Goal: Use online tool/utility: Utilize a website feature to perform a specific function

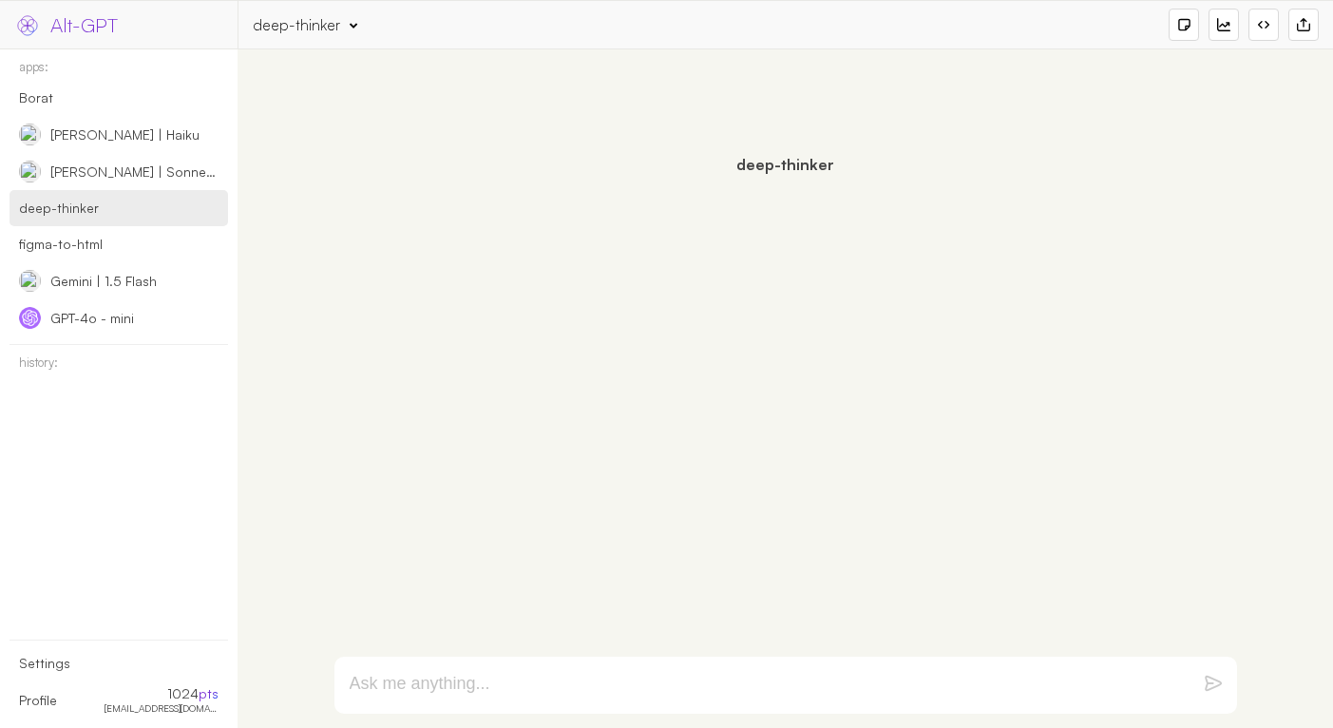
click at [309, 23] on div "deep-thinker" at bounding box center [296, 24] width 87 height 21
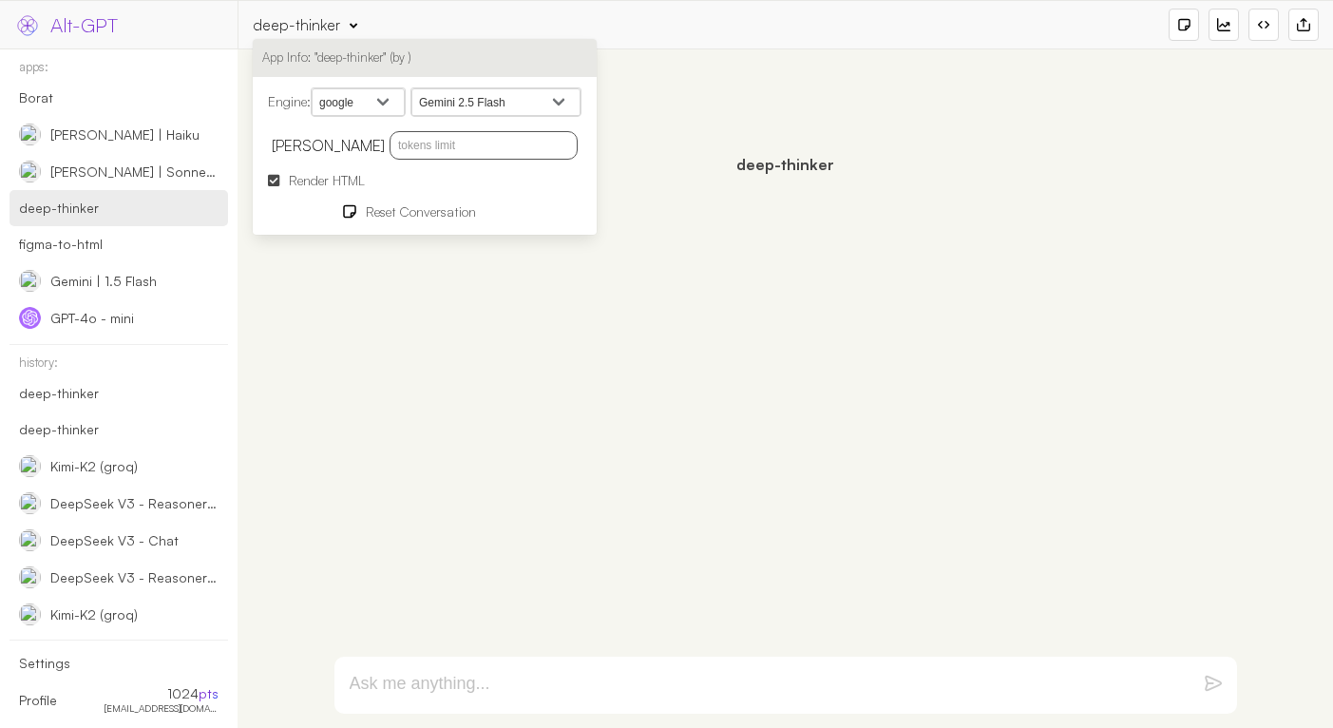
click at [387, 104] on select "openai google anthropic xai deepseek groq openrouter mistral cohere cloudflare" at bounding box center [358, 102] width 93 height 29
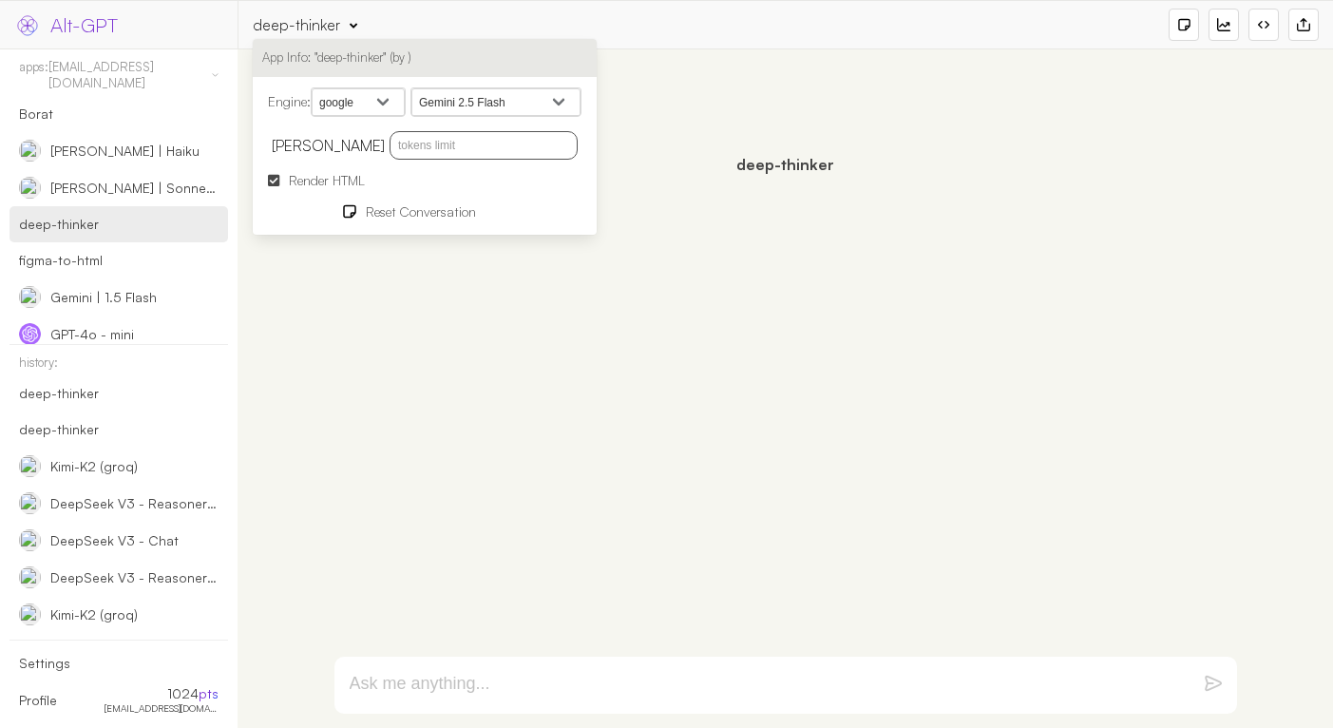
select select "openai"
click at [314, 88] on select "openai google anthropic xai deepseek groq openrouter mistral cohere cloudflare" at bounding box center [358, 102] width 93 height 29
select select
click at [367, 96] on select "openai google anthropic xai deepseek groq openrouter mistral cohere cloudflare" at bounding box center [358, 102] width 93 height 29
select select "anthropic"
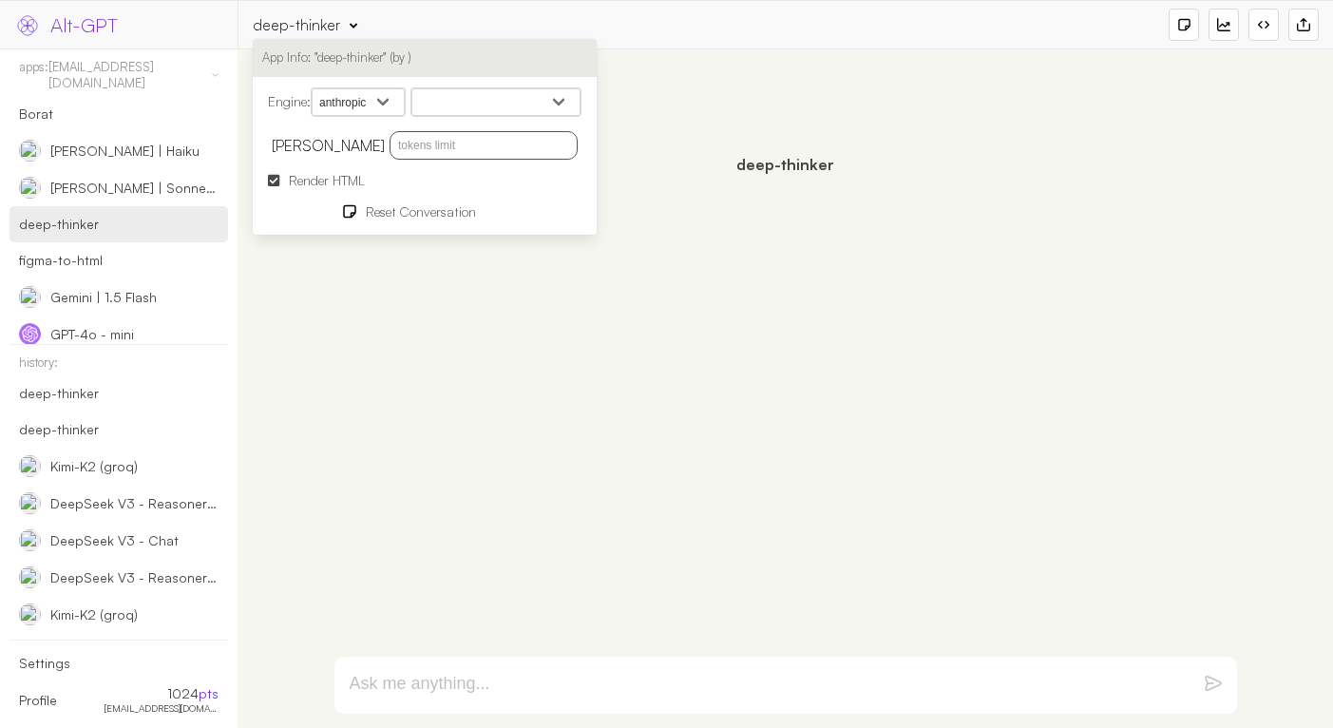
click at [314, 88] on select "openai google anthropic xai deepseek groq openrouter mistral cohere cloudflare" at bounding box center [358, 102] width 93 height 29
click at [483, 104] on select "[PERSON_NAME] 4.5 [PERSON_NAME] Opus 4.1 [PERSON_NAME] Opus 4 [PERSON_NAME] 4 […" at bounding box center [495, 102] width 169 height 29
select select "[PERSON_NAME]-4-5"
click at [416, 88] on select "[PERSON_NAME] 4.5 [PERSON_NAME] Opus 4.1 [PERSON_NAME] Opus 4 [PERSON_NAME] 4 […" at bounding box center [495, 102] width 169 height 29
click at [420, 149] on input "text" at bounding box center [484, 145] width 188 height 29
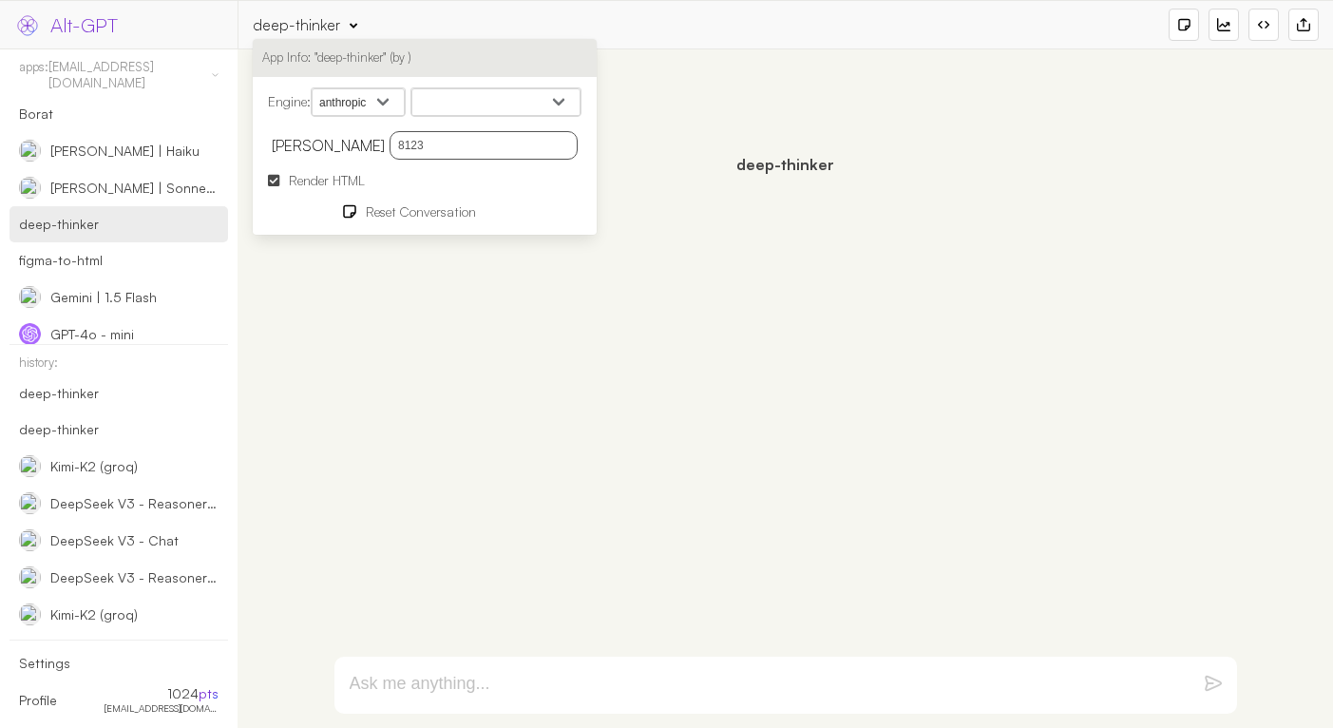
type input "8123"
click at [463, 676] on textarea at bounding box center [763, 685] width 827 height 23
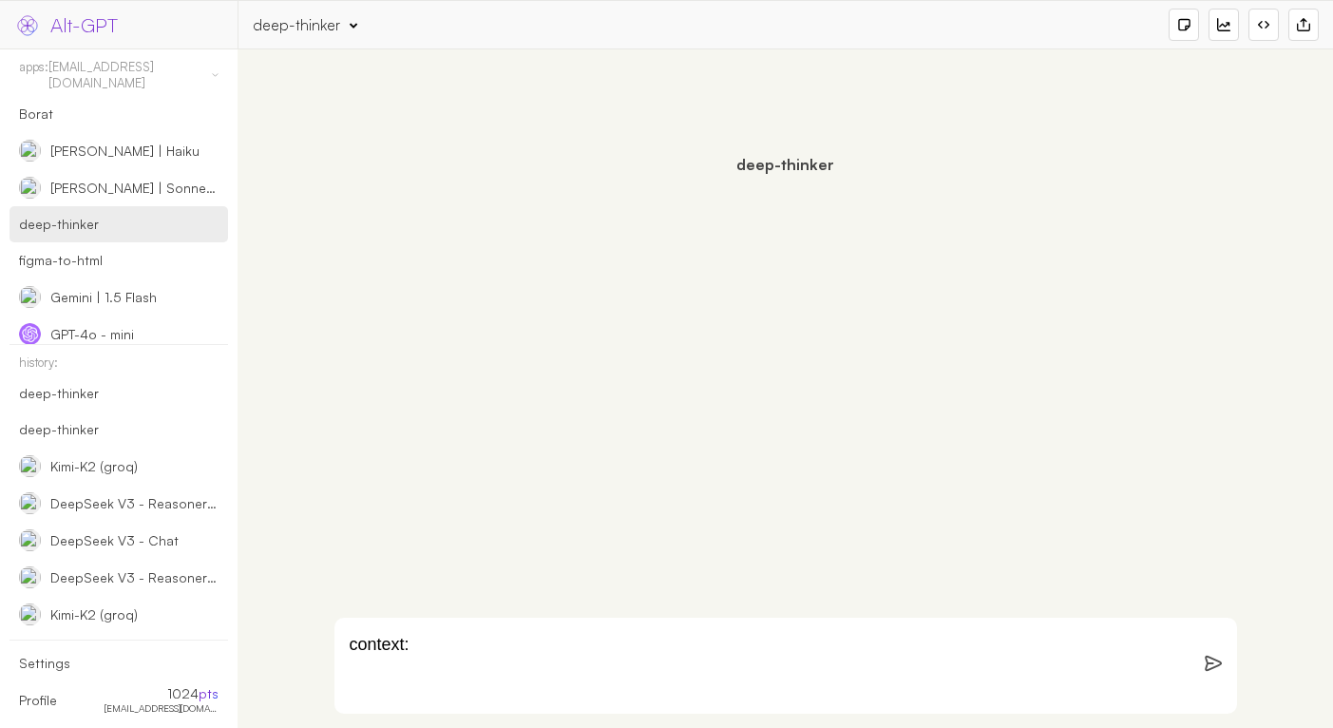
paste textarea "**Project Name:** DailyCall (formerly MirCall) **Core Vision & Philosophy:** * …"
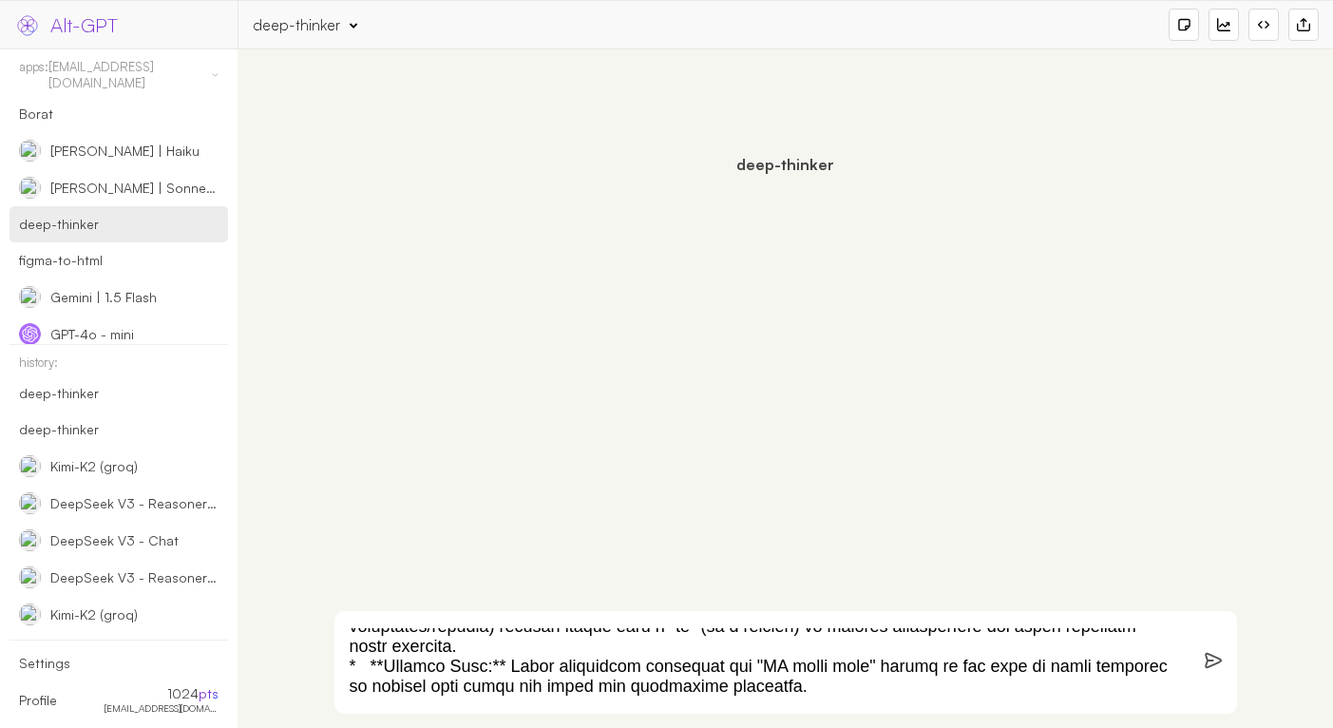
scroll to position [1729, 0]
paste textarea "now let's come with create video for an ad we can use and catch ppl. this is wi…"
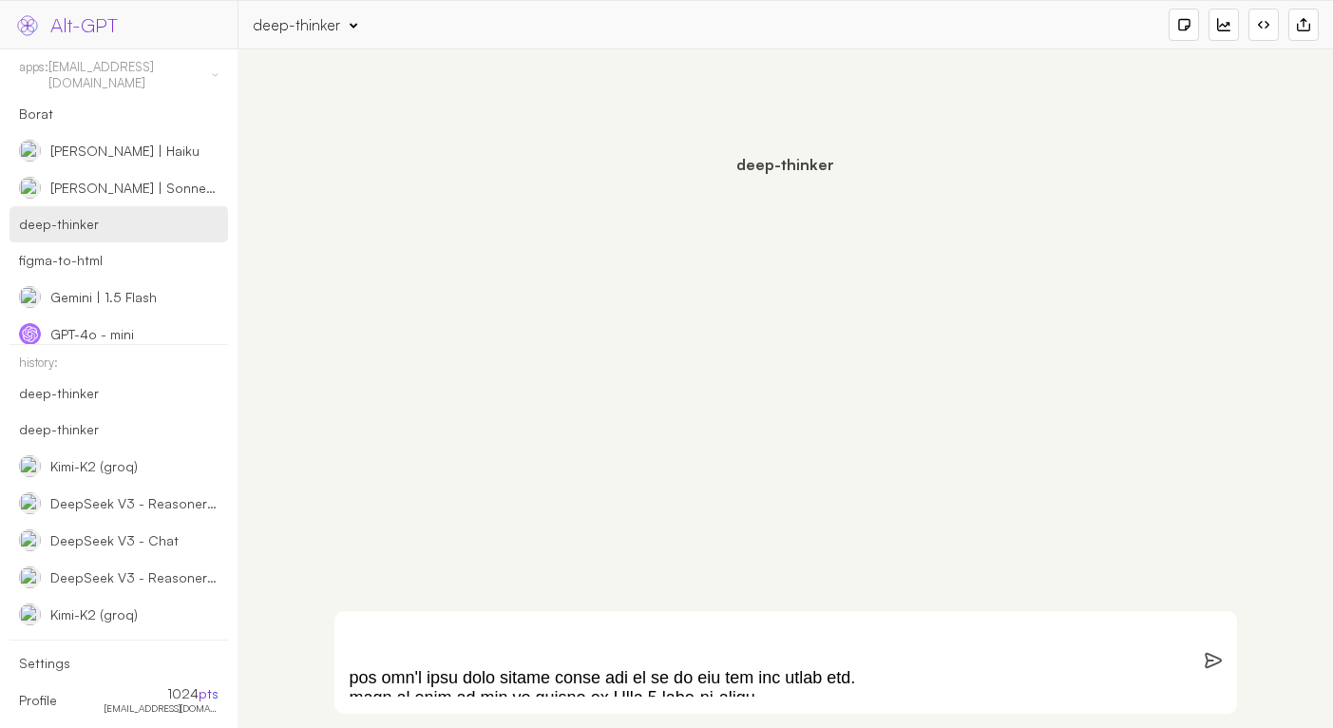
scroll to position [1714, 0]
click at [563, 679] on textarea at bounding box center [763, 662] width 827 height 68
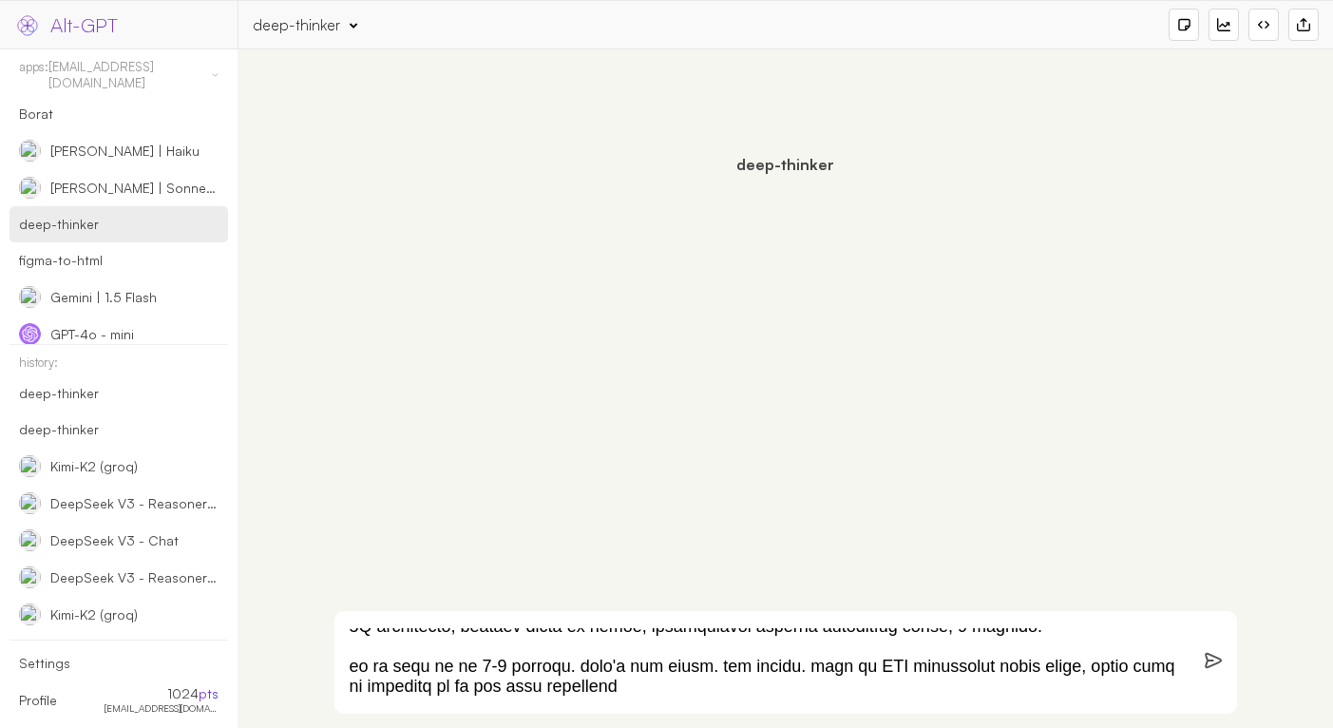
scroll to position [1912, 0]
click at [623, 679] on textarea at bounding box center [763, 662] width 827 height 68
click at [649, 665] on textarea at bounding box center [763, 662] width 827 height 68
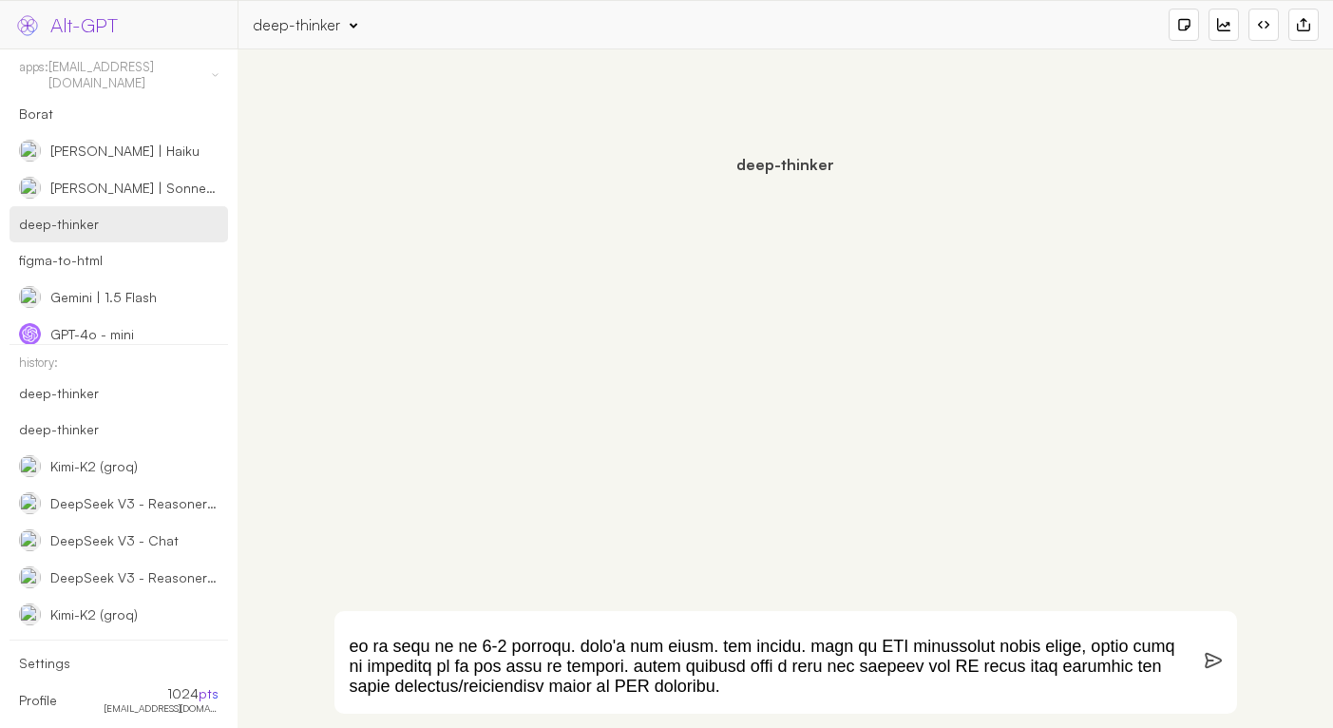
type textarea "context: **Project Name:** DailyCall (formerly MirCall) **Core Vision & Philoso…"
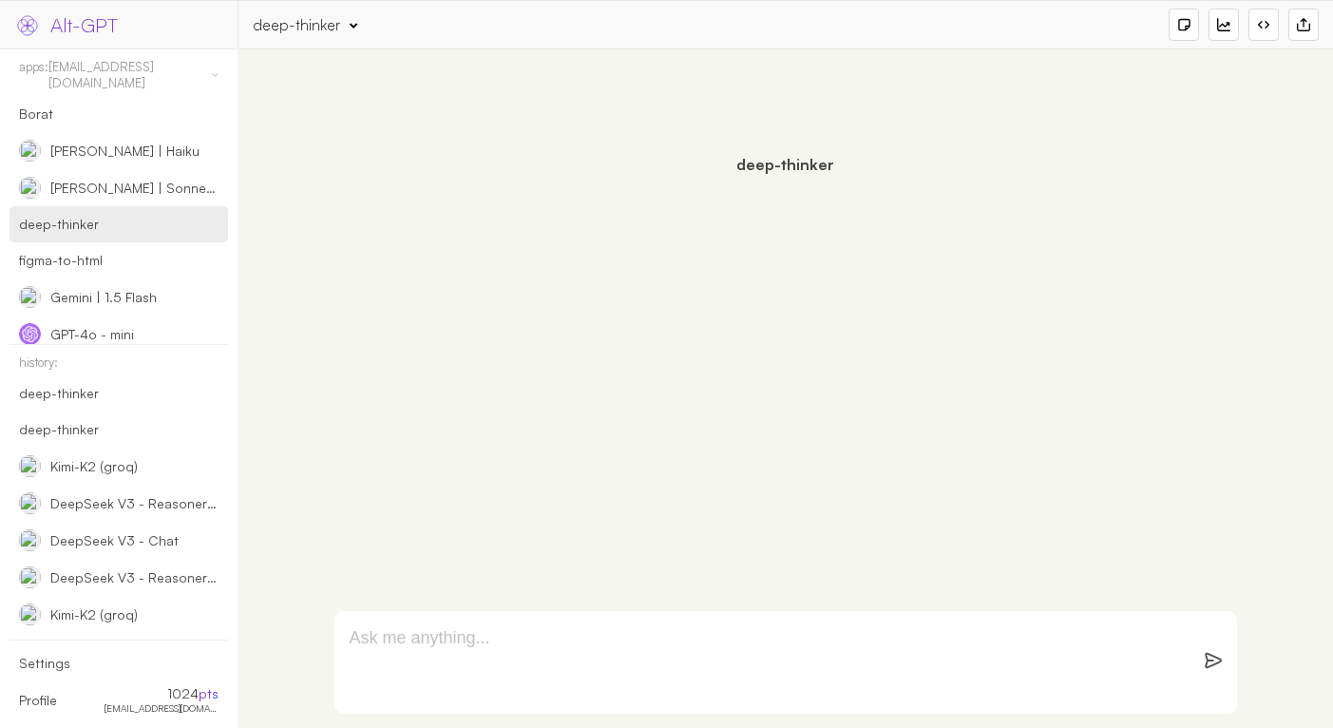
scroll to position [0, 0]
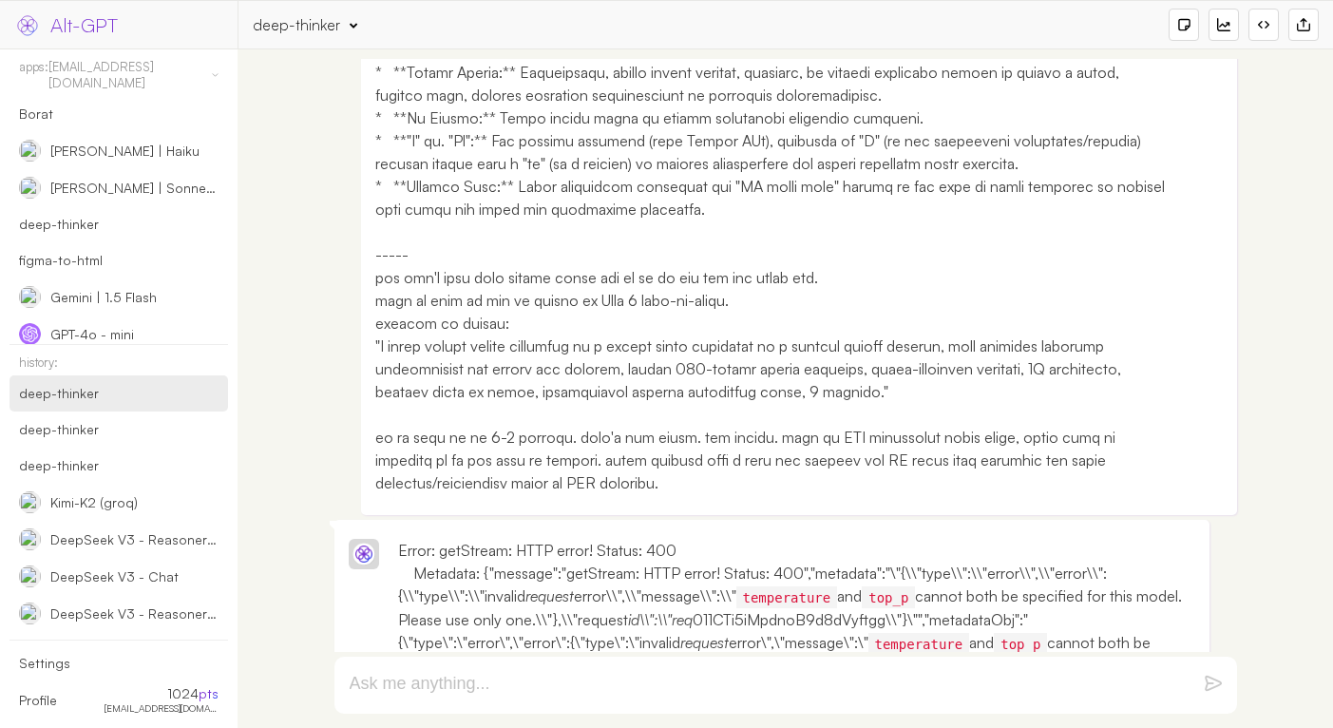
scroll to position [1711, 0]
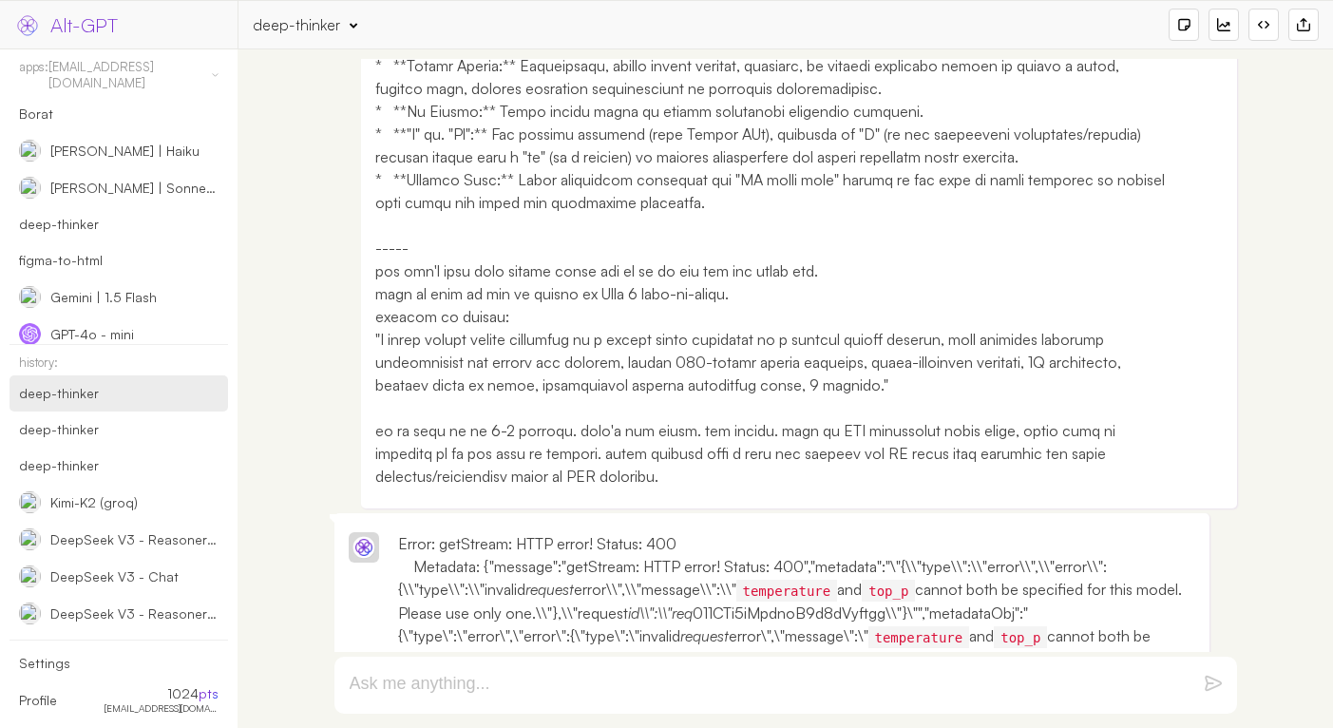
click at [350, 27] on icon at bounding box center [354, 26] width 8 height 12
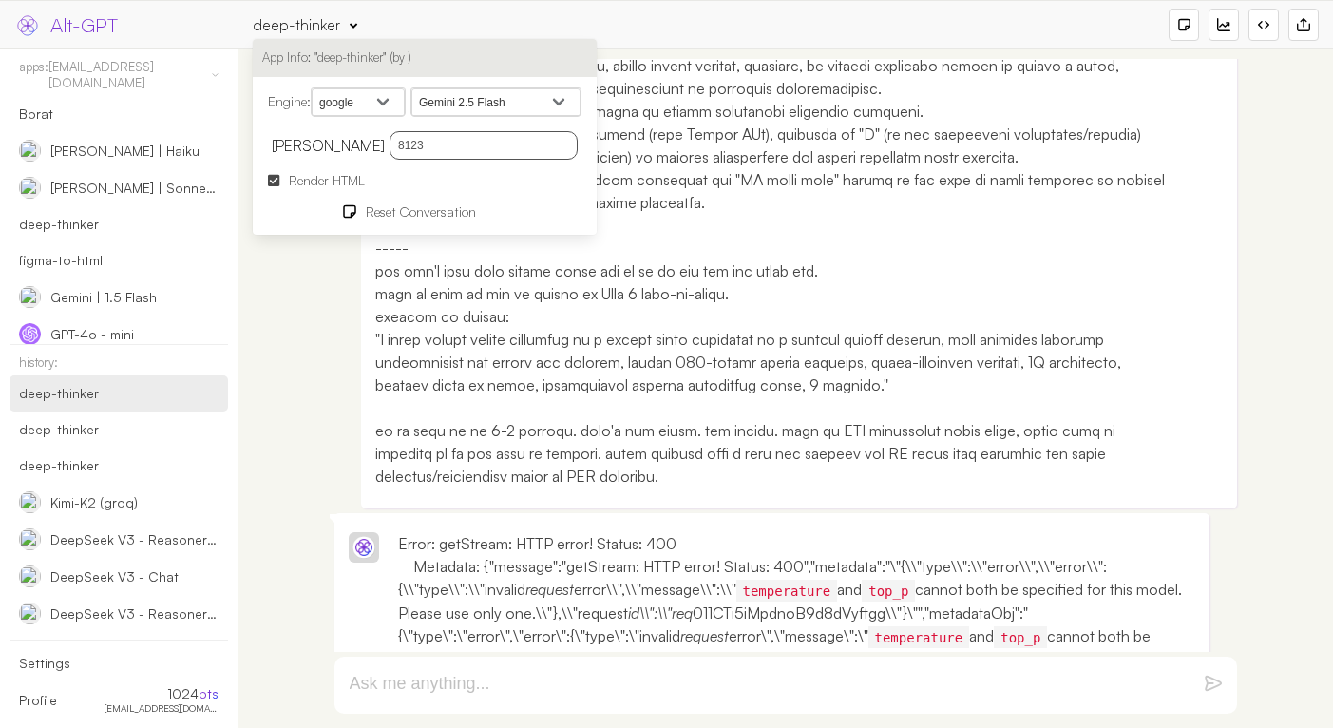
click at [452, 91] on select "Gemini 2.5 Flash Gemini 2.5 Flash-Lite Gemini 2.5 Flash-Lite Preview 06-17 Gemi…" at bounding box center [495, 102] width 169 height 29
click at [416, 88] on select "Gemini 2.5 Flash Gemini 2.5 Flash-Lite Gemini 2.5 Flash-Lite Preview 06-17 Gemi…" at bounding box center [495, 102] width 169 height 29
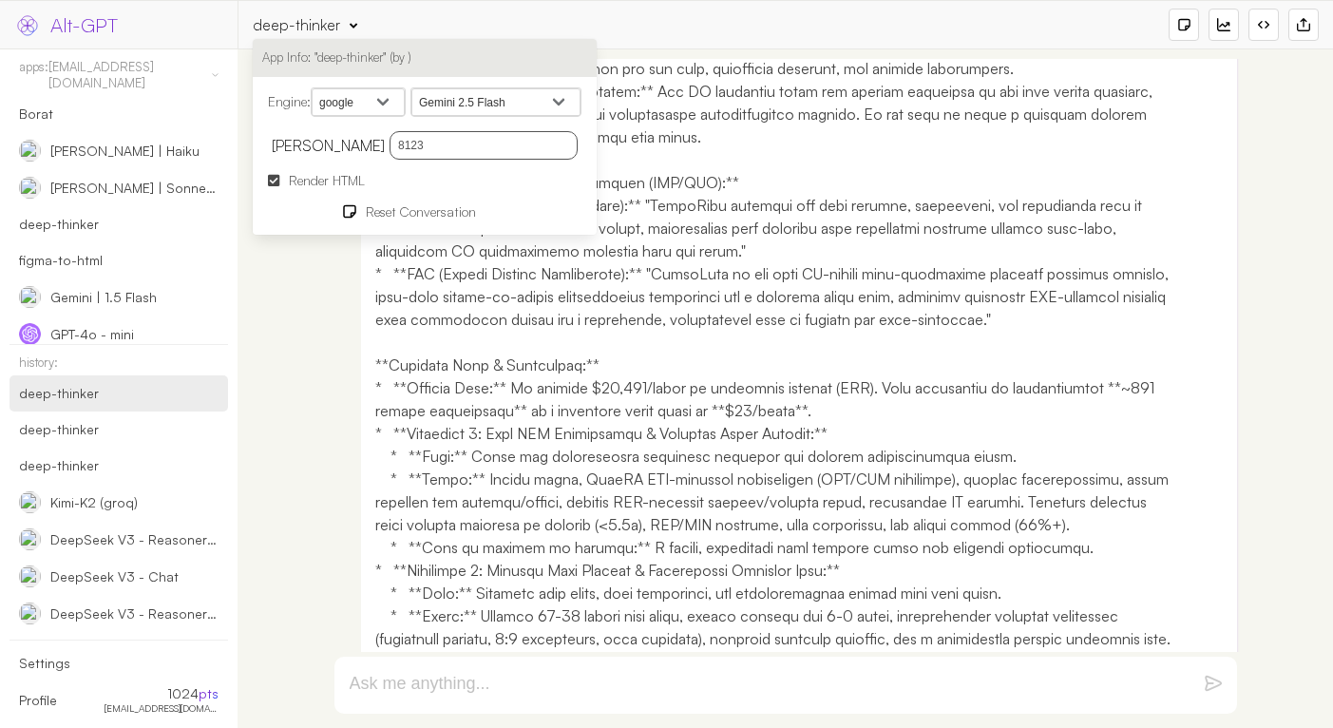
scroll to position [0, 0]
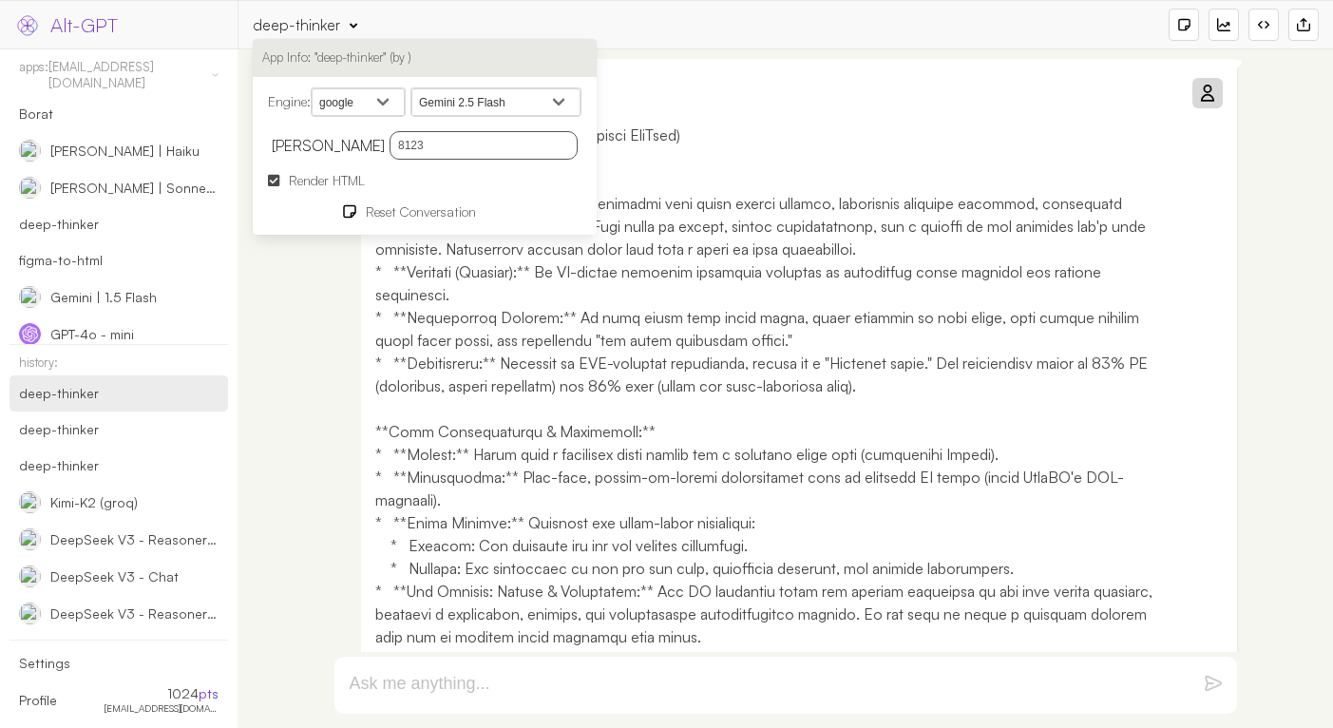
click at [1204, 94] on icon at bounding box center [1206, 93] width 15 height 15
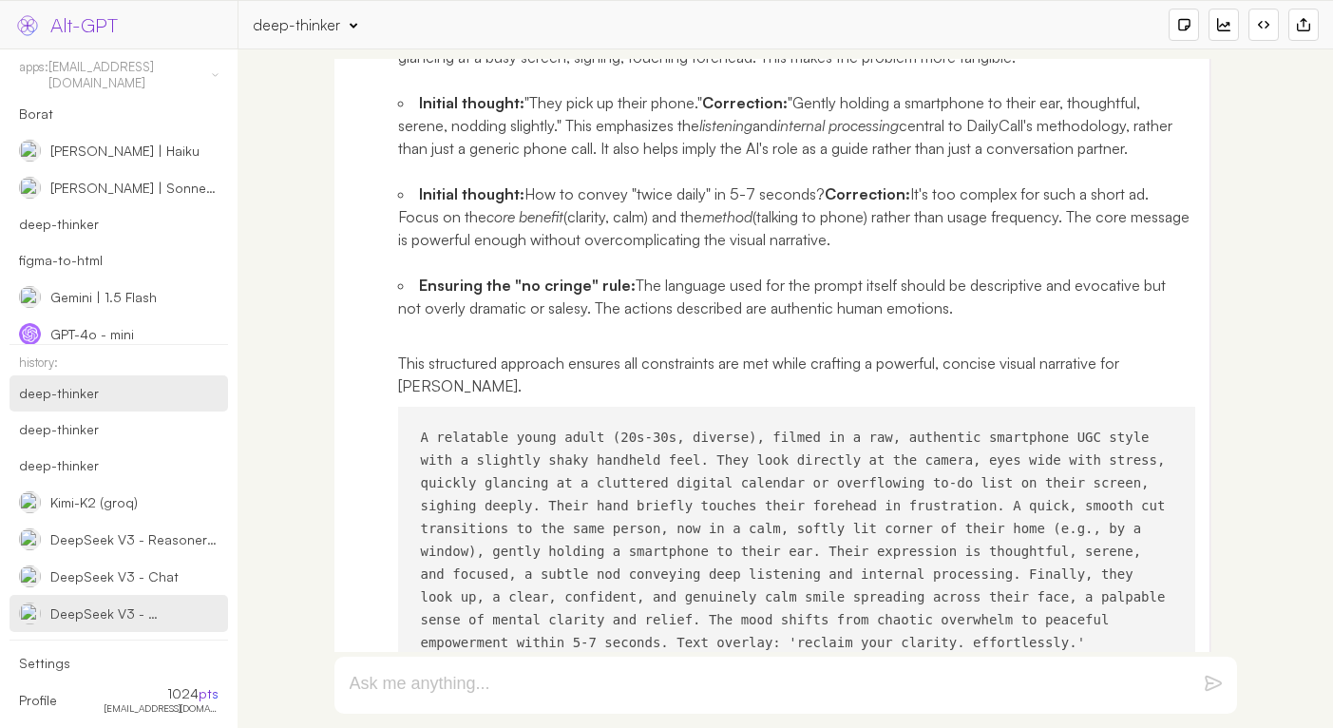
scroll to position [8600, 0]
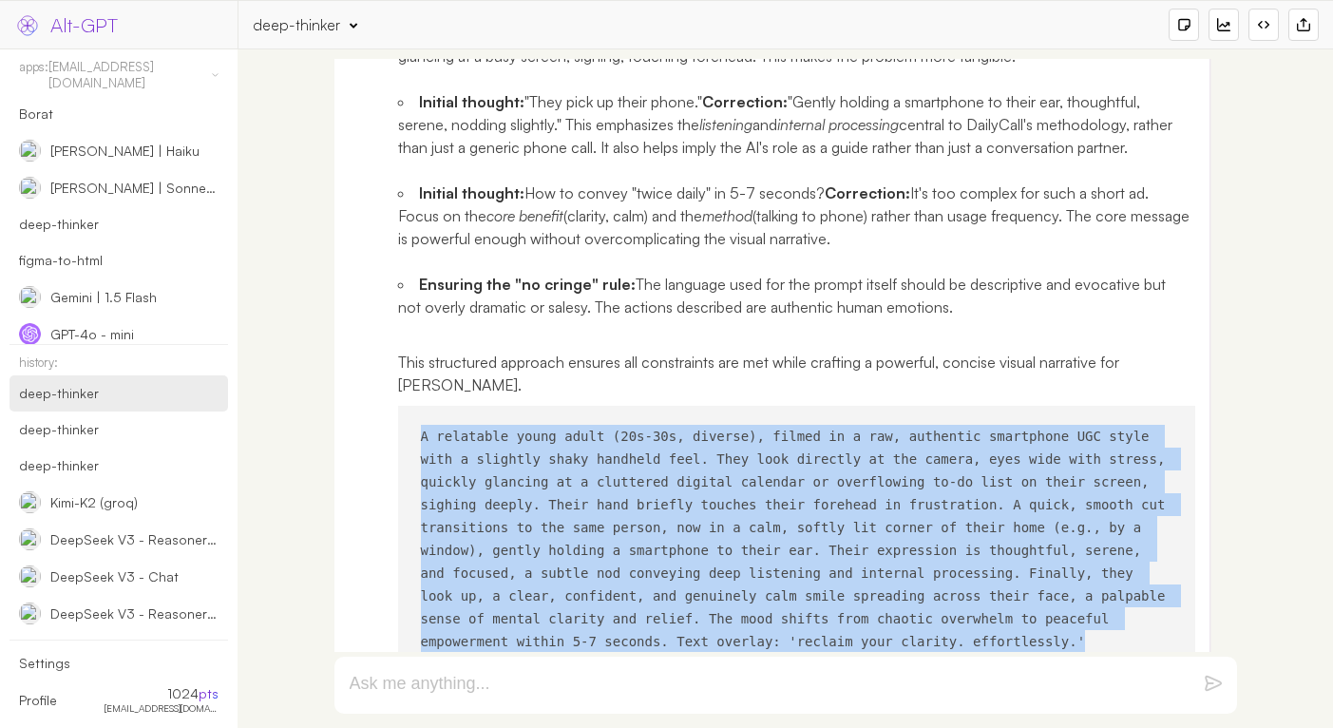
drag, startPoint x: 418, startPoint y: 390, endPoint x: 1144, endPoint y: 600, distance: 755.9
click at [1144, 600] on pre "A relatable young adult (20s-30s, diverse), filmed in a raw, authentic smartpho…" at bounding box center [797, 539] width 798 height 266
copy code "A relatable young adult (20s-30s, diverse), filmed in a raw, authentic smartpho…"
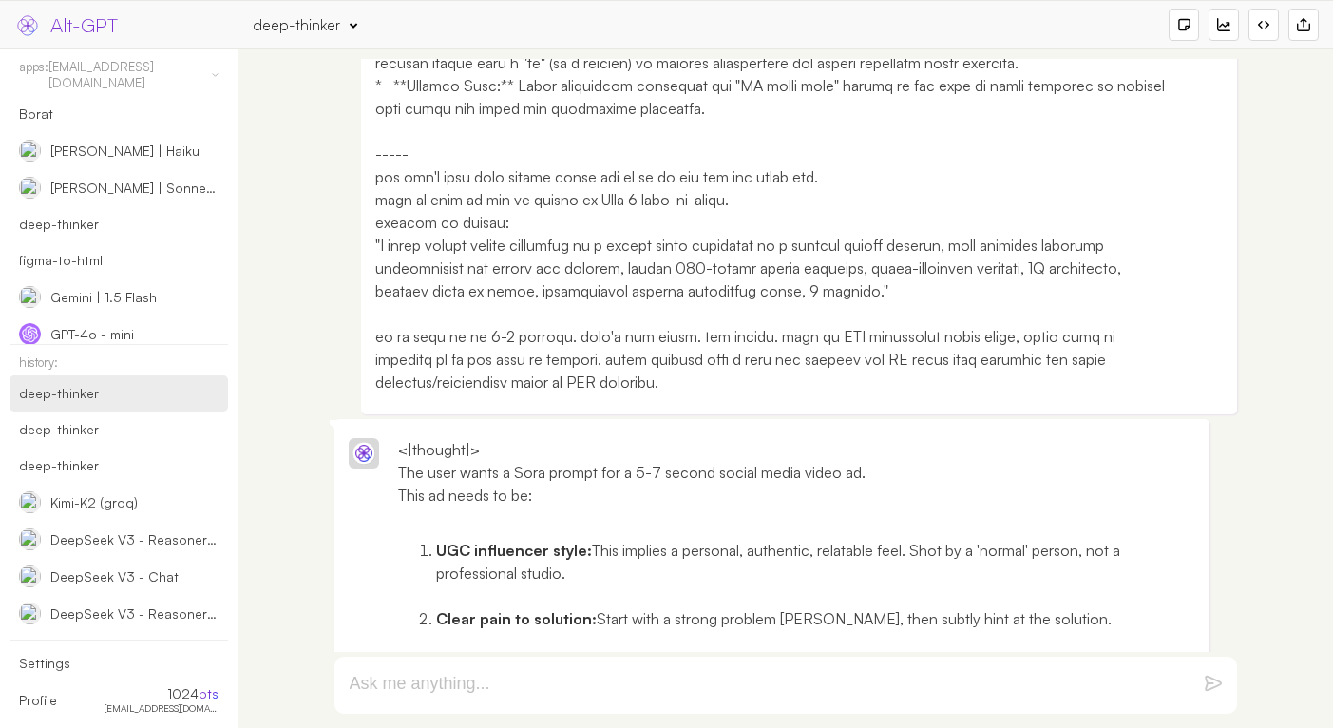
scroll to position [1702, 0]
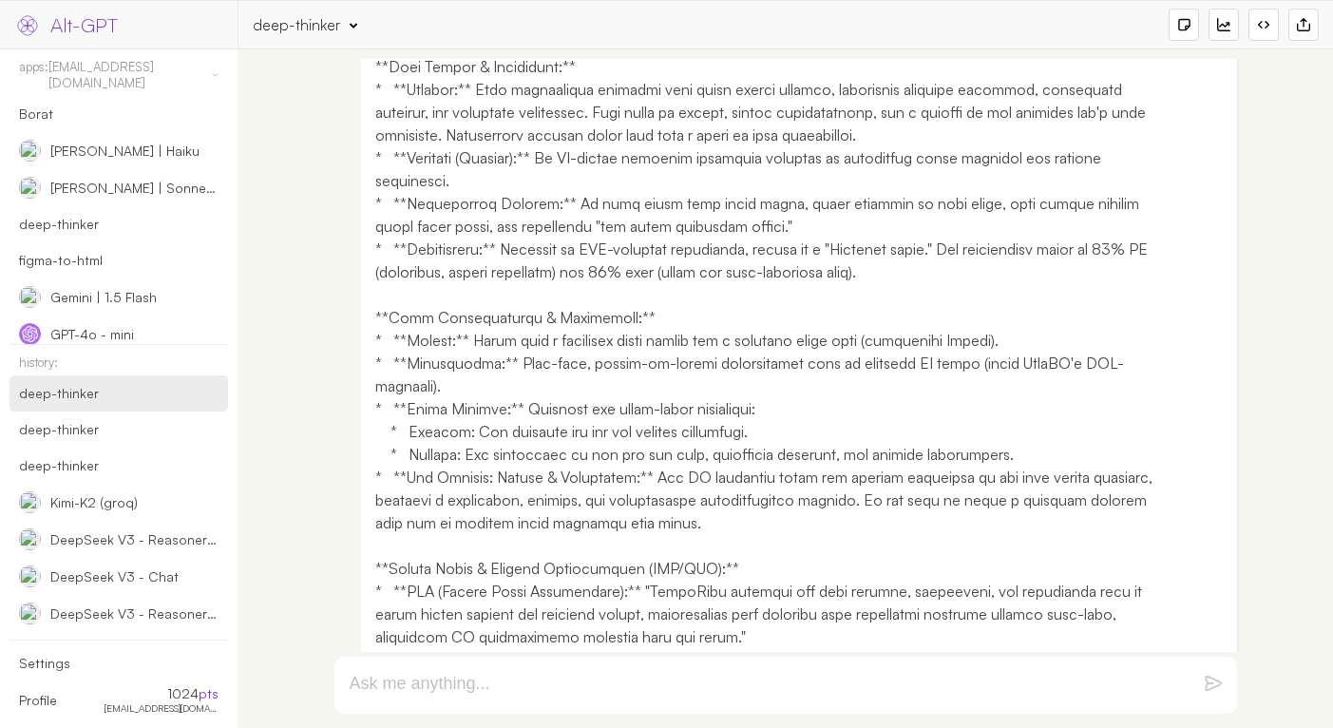
scroll to position [0, 0]
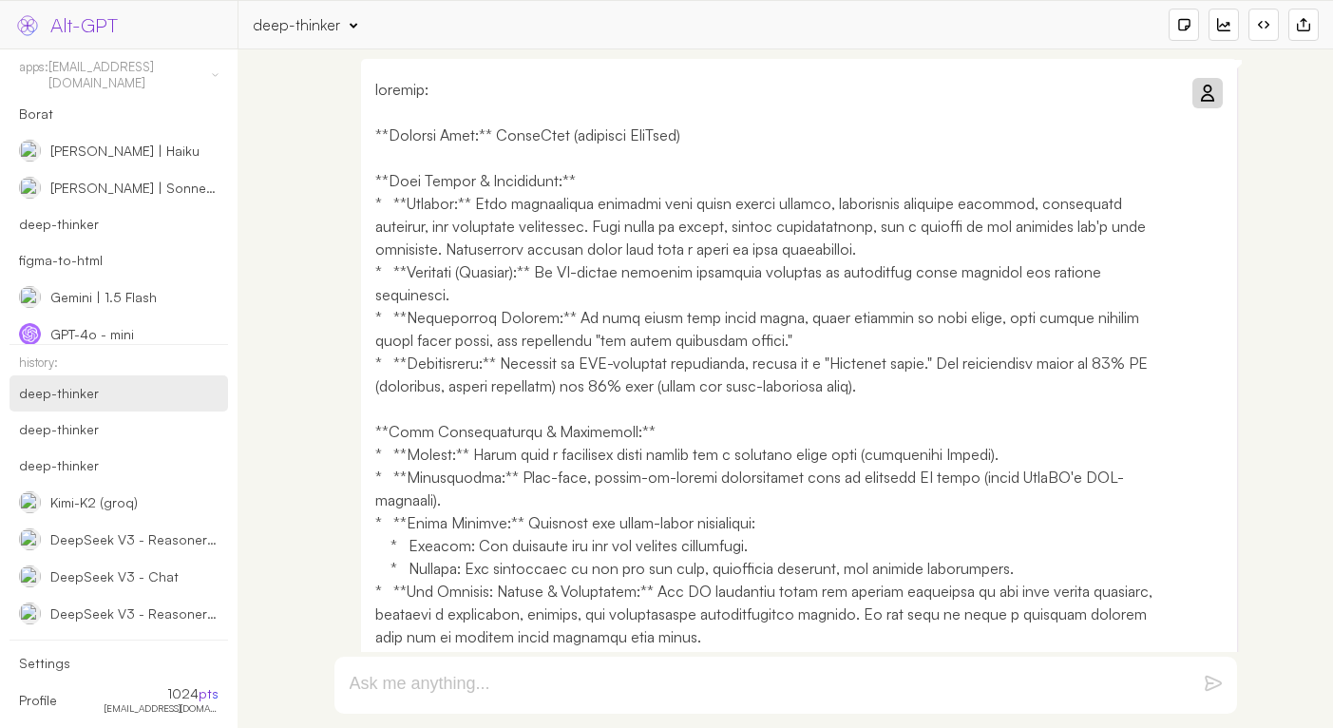
click at [334, 21] on div "deep-thinker" at bounding box center [305, 24] width 105 height 21
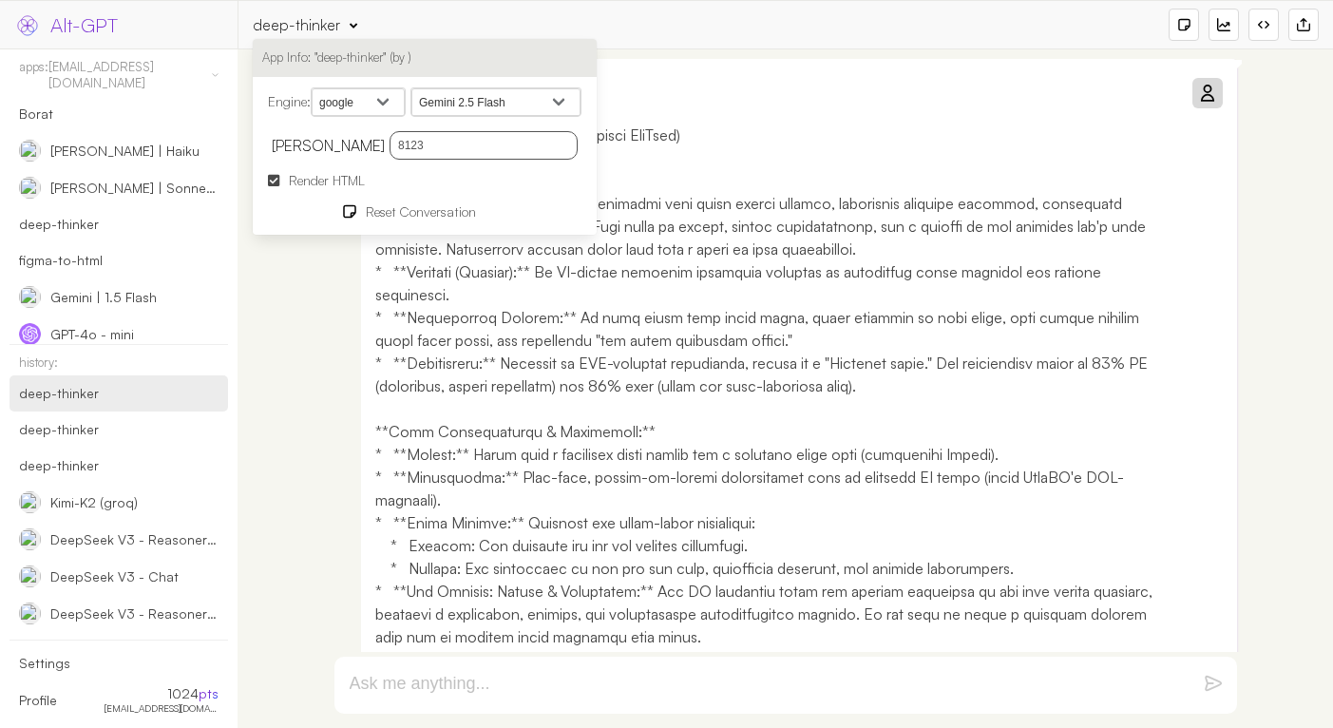
click at [1202, 84] on div at bounding box center [1206, 93] width 23 height 23
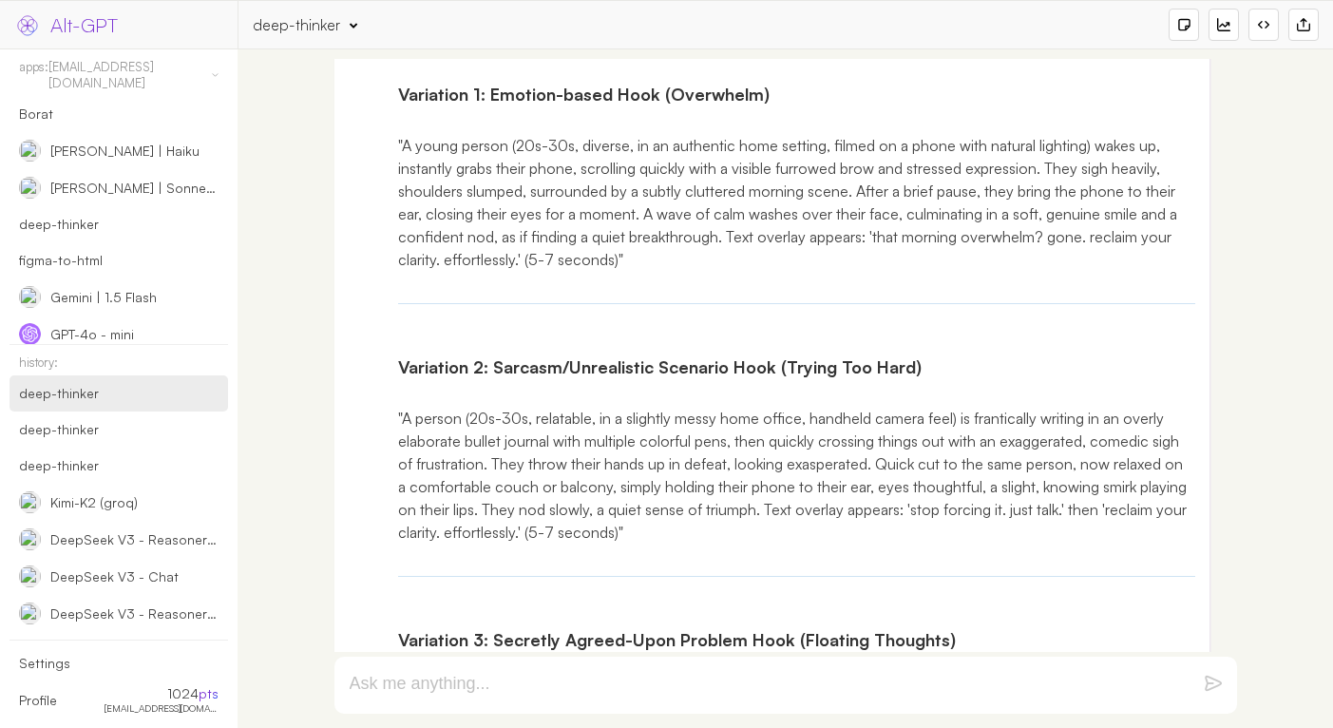
scroll to position [7753, 0]
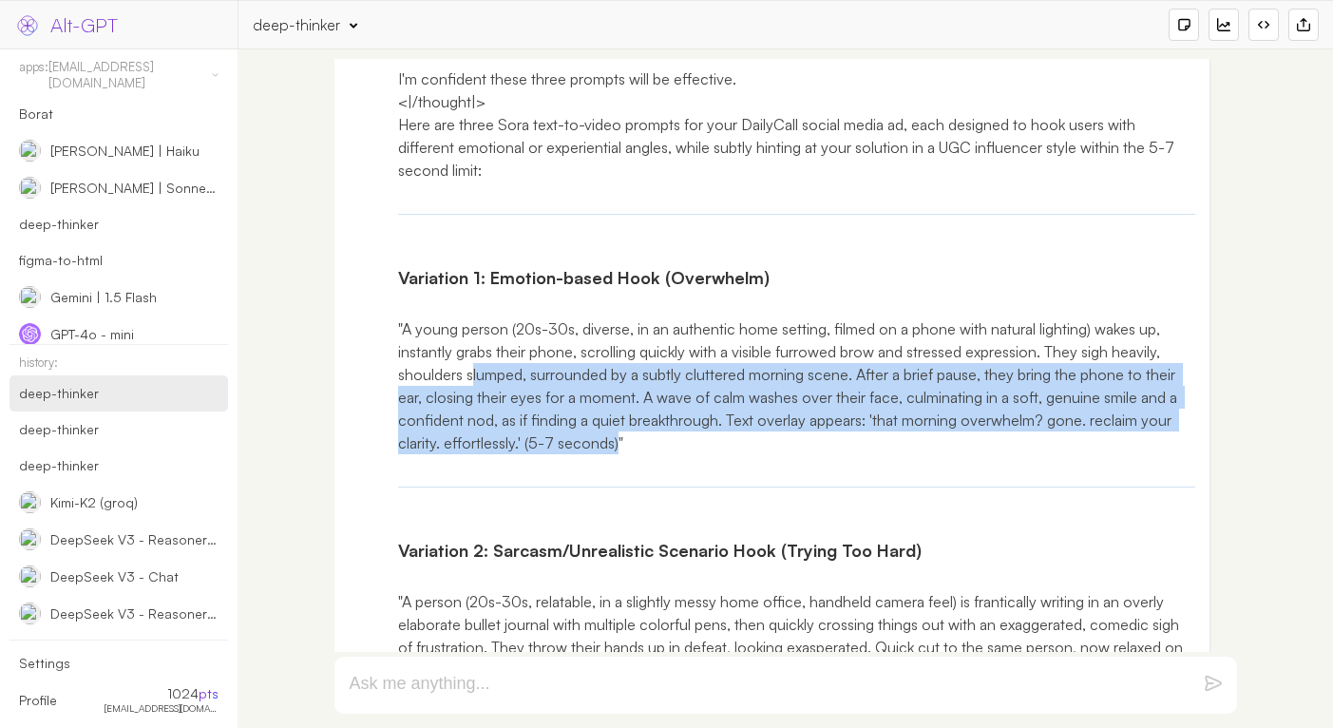
drag, startPoint x: 613, startPoint y: 423, endPoint x: 470, endPoint y: 348, distance: 161.1
click at [470, 348] on p ""A young person (20s-30s, diverse, in an authentic home setting, filmed on a ph…" at bounding box center [797, 385] width 798 height 137
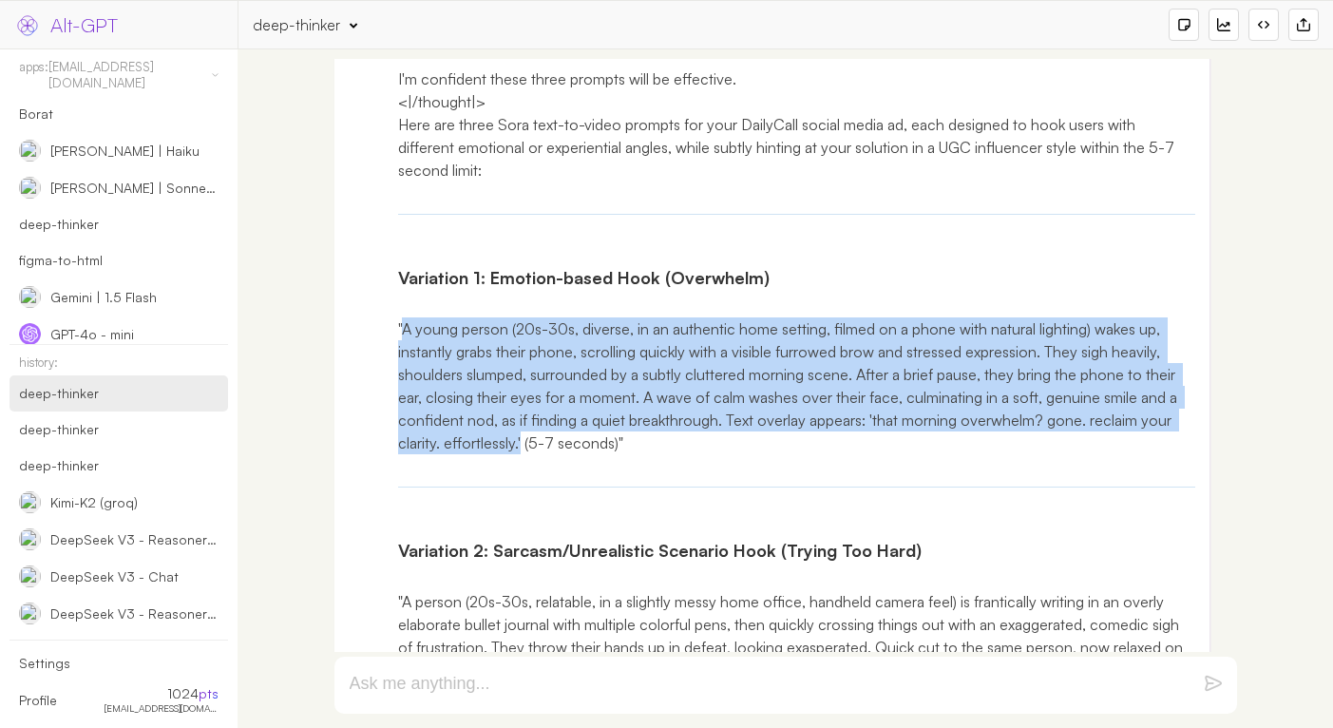
drag, startPoint x: 519, startPoint y: 420, endPoint x: 400, endPoint y: 301, distance: 167.9
click at [400, 317] on p ""A young person (20s-30s, diverse, in an authentic home setting, filmed on a ph…" at bounding box center [797, 385] width 798 height 137
copy p "A young person (20s-30s, diverse, in an authentic home setting, filmed on a pho…"
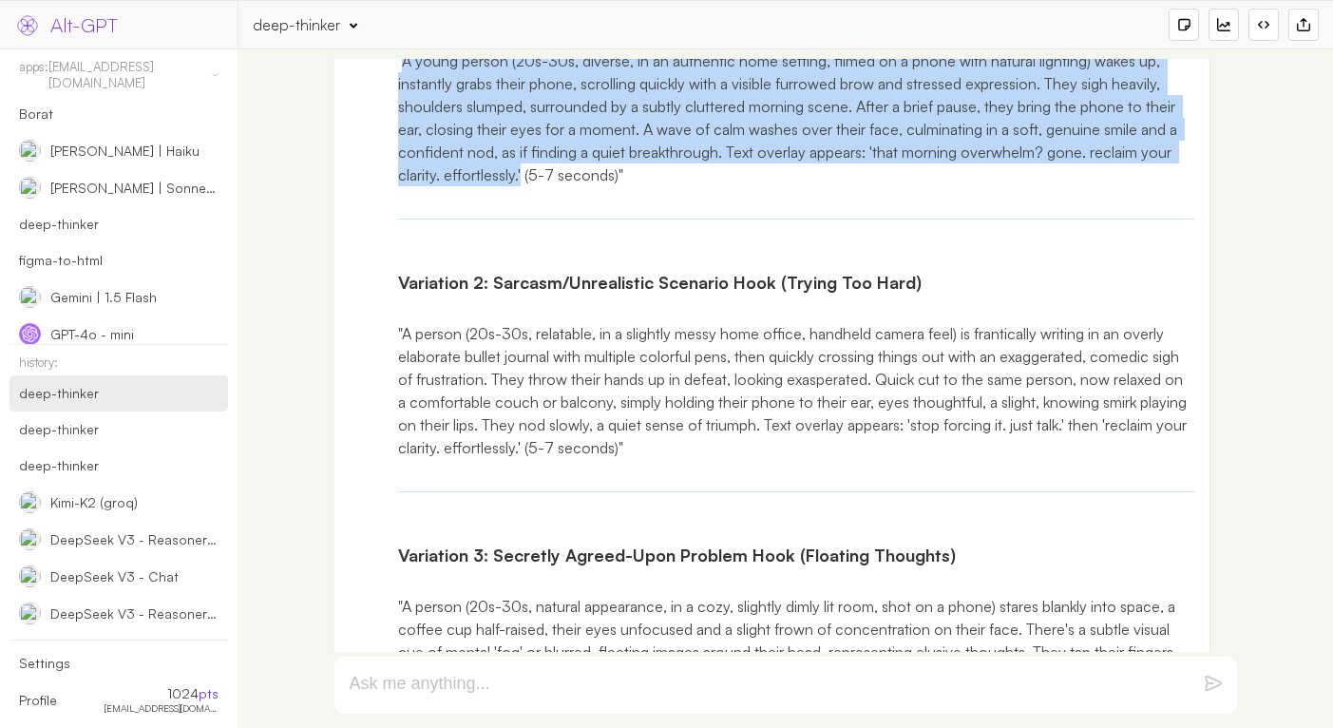
scroll to position [8050, 0]
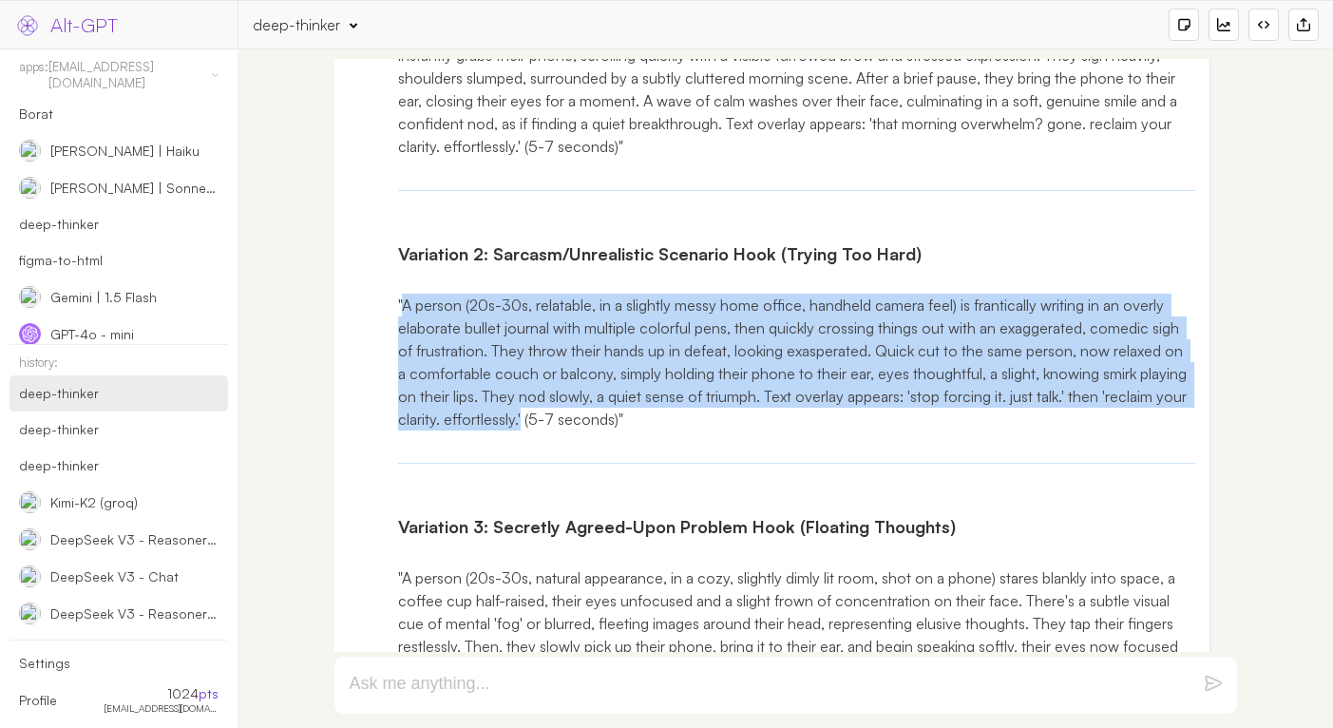
drag, startPoint x: 403, startPoint y: 283, endPoint x: 608, endPoint y: 402, distance: 237.1
click at [608, 402] on p ""A person (20s-30s, relatable, in a slightly messy home office, handheld camera…" at bounding box center [797, 362] width 798 height 137
copy p "A person (20s-30s, relatable, in a slightly messy home office, handheld camera …"
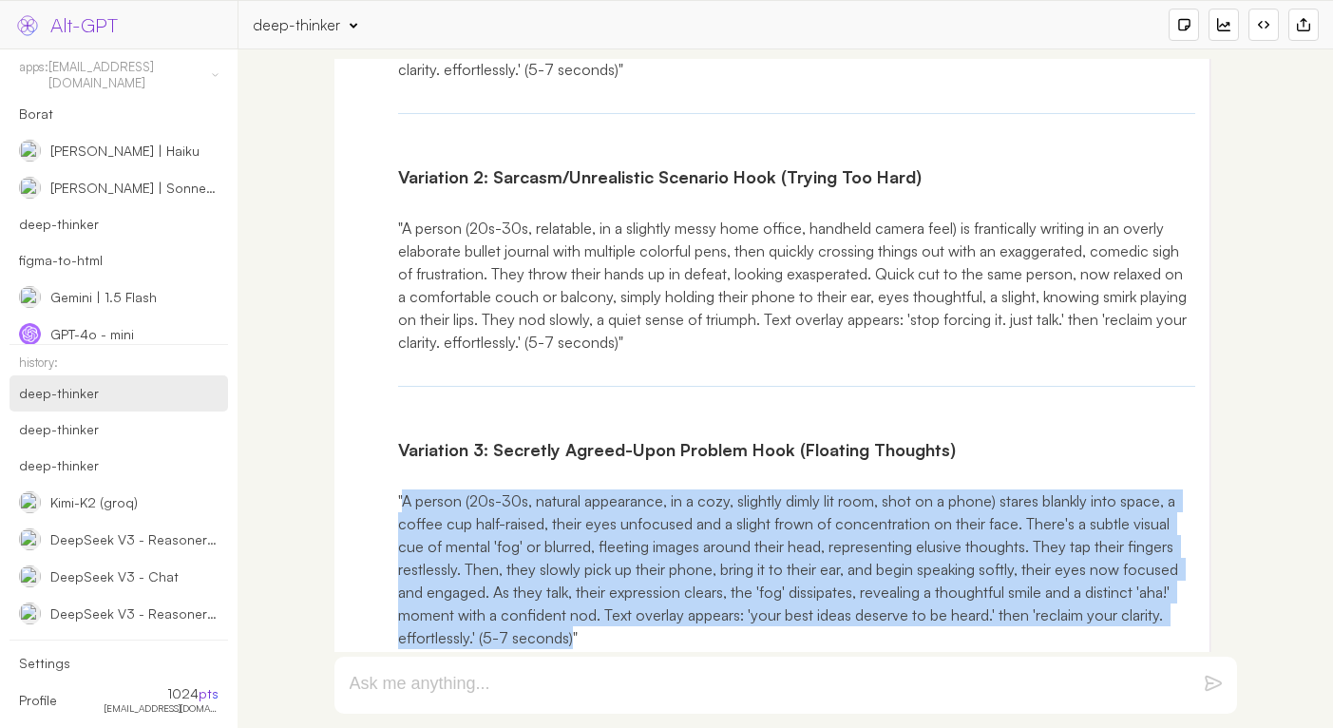
drag, startPoint x: 405, startPoint y: 479, endPoint x: 568, endPoint y: 606, distance: 207.1
click at [568, 606] on p ""A person (20s-30s, natural appearance, in a cozy, slightly dimly lit room, sho…" at bounding box center [797, 569] width 798 height 160
copy p "A person (20s-30s, natural appearance, in a cozy, slightly dimly lit room, shot…"
